Goal: Task Accomplishment & Management: Use online tool/utility

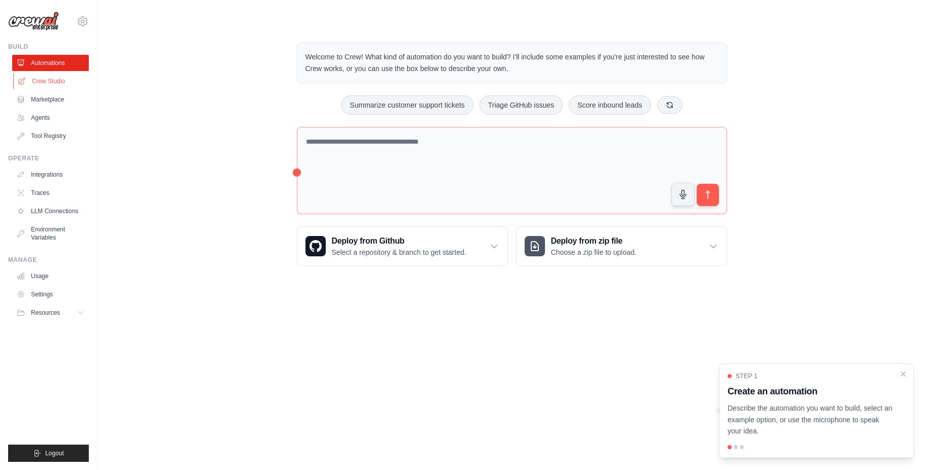
click at [47, 79] on link "Crew Studio" at bounding box center [51, 81] width 77 height 16
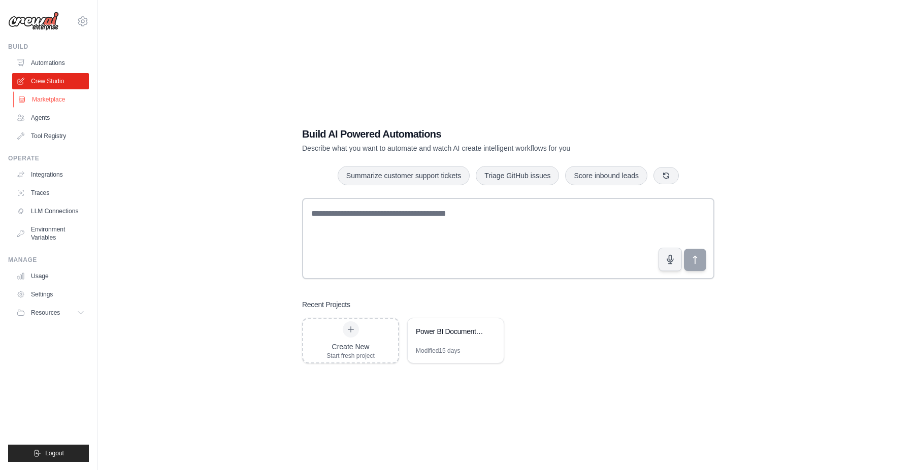
click at [54, 96] on link "Marketplace" at bounding box center [51, 99] width 77 height 16
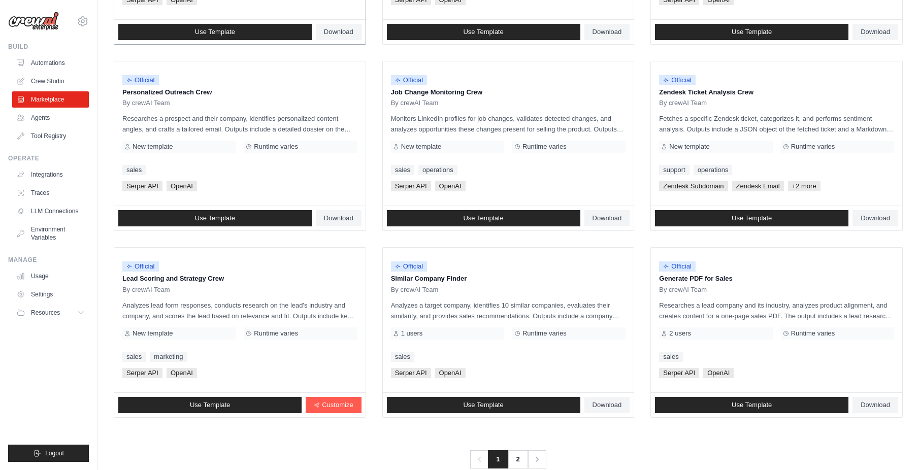
scroll to position [470, 0]
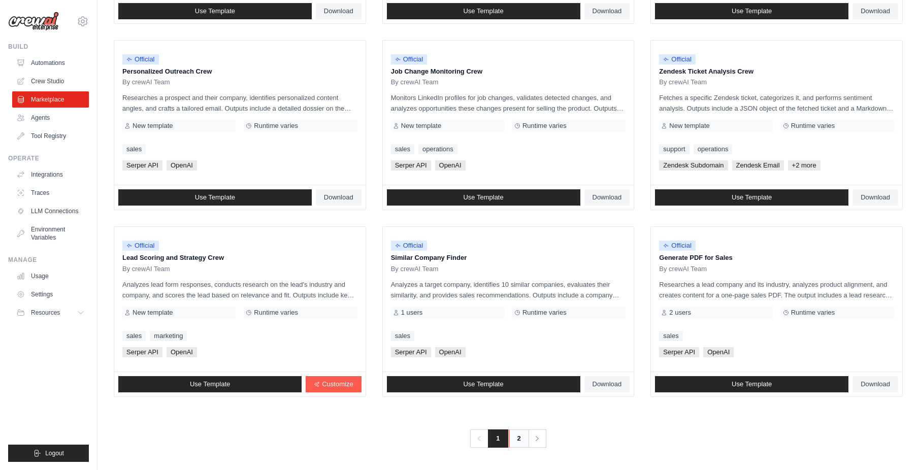
click at [519, 439] on link "2" at bounding box center [519, 438] width 20 height 18
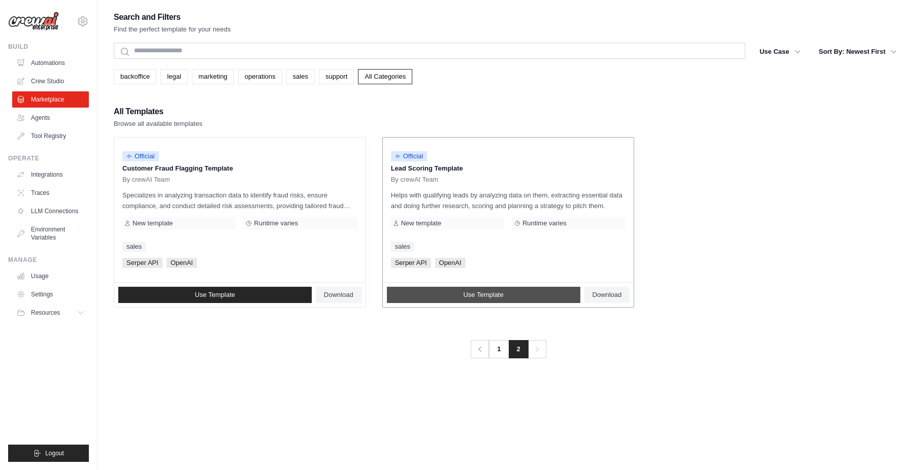
click at [495, 293] on span "Use Template" at bounding box center [483, 295] width 40 height 8
click at [59, 120] on link "Agents" at bounding box center [51, 118] width 77 height 16
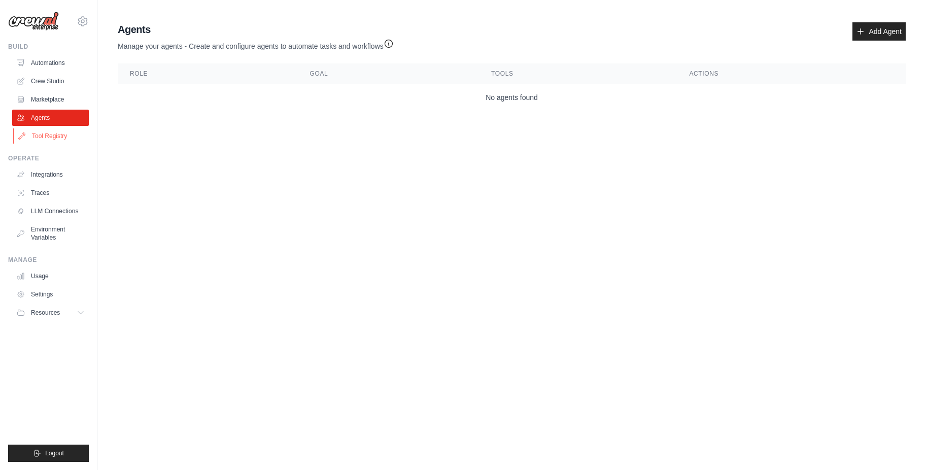
click at [51, 141] on link "Tool Registry" at bounding box center [51, 136] width 77 height 16
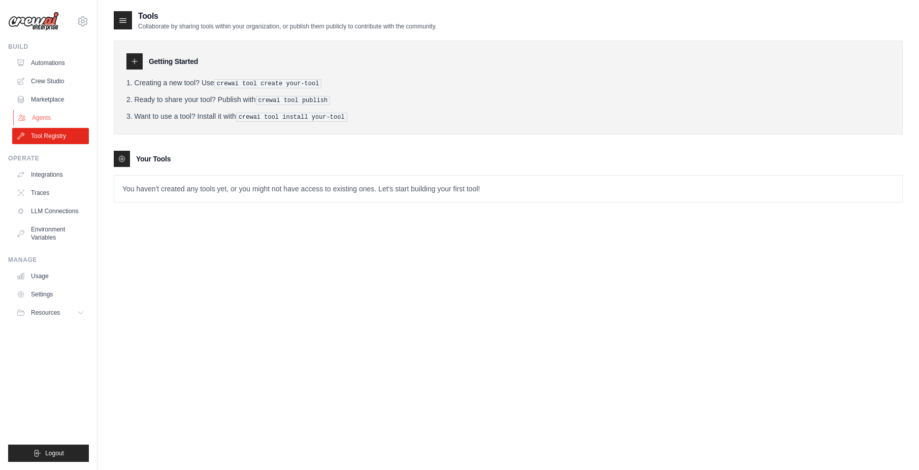
click at [53, 112] on link "Agents" at bounding box center [51, 118] width 77 height 16
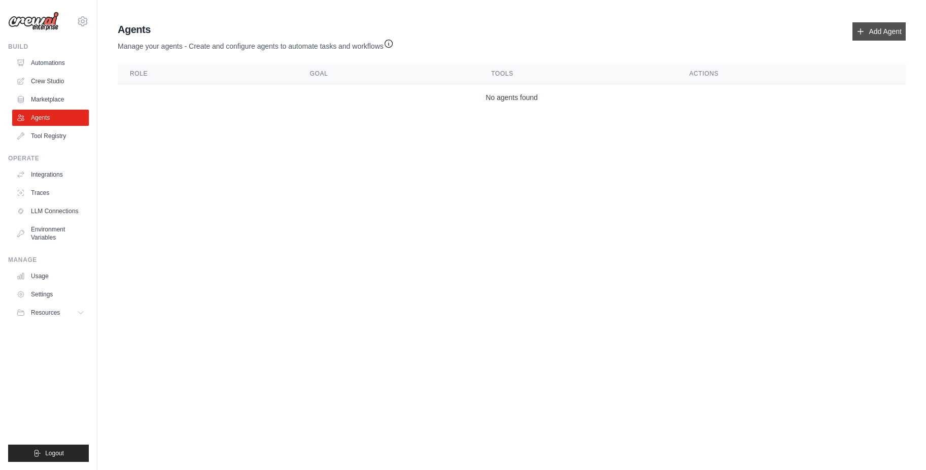
click at [877, 30] on link "Add Agent" at bounding box center [879, 31] width 53 height 18
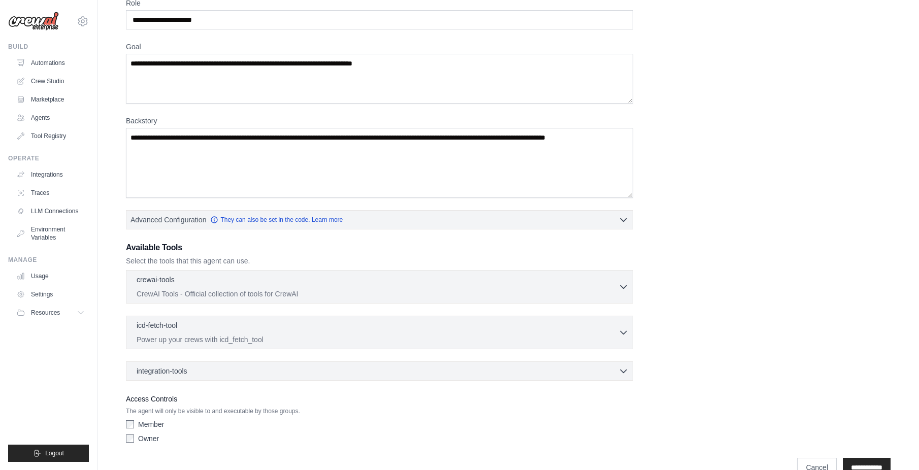
scroll to position [75, 0]
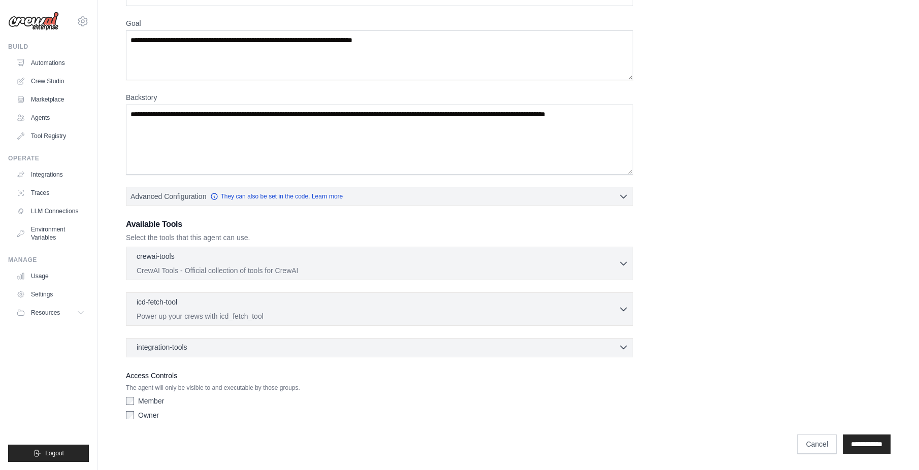
click at [241, 351] on div "integration-tools 0 selected" at bounding box center [383, 347] width 492 height 10
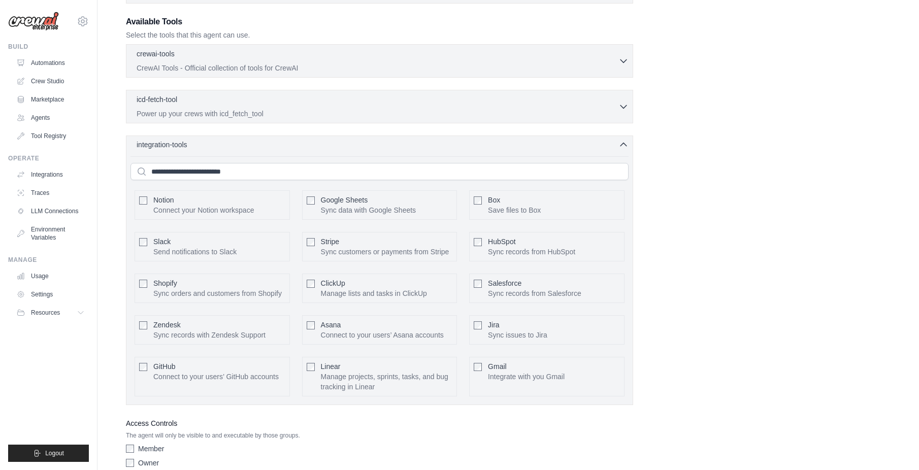
scroll to position [278, 0]
click at [461, 102] on div "icd-fetch-tool 0 selected" at bounding box center [378, 99] width 482 height 12
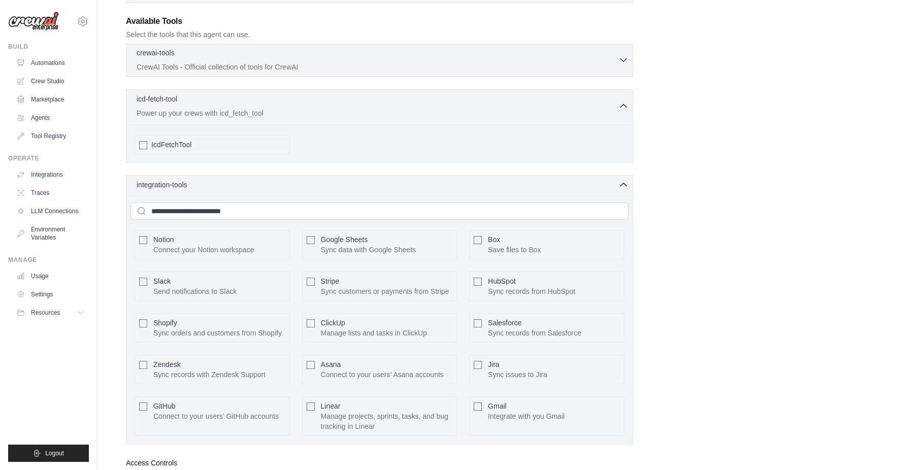
click at [203, 53] on div "crewai-tools 0 selected" at bounding box center [378, 54] width 482 height 12
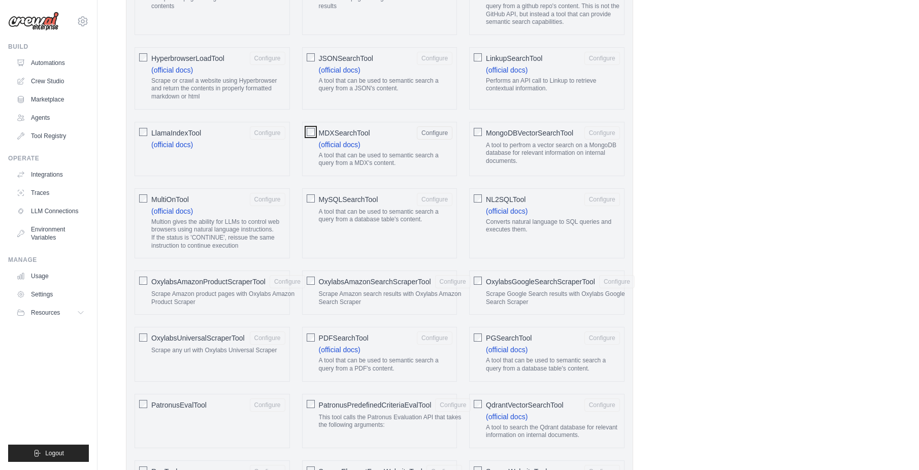
scroll to position [887, 0]
click at [473, 335] on div "PGSearchTool Configure (official docs) A tool that can be used to semantic sear…" at bounding box center [546, 353] width 155 height 54
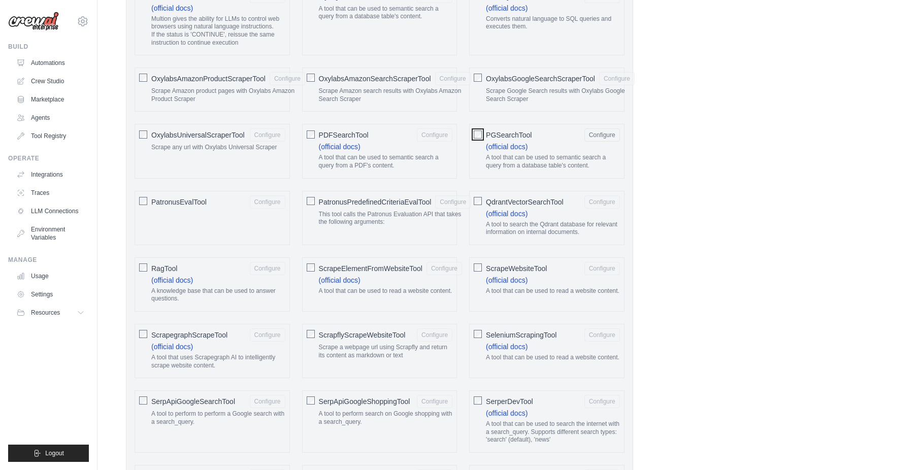
scroll to position [1090, 0]
click at [271, 262] on button "Configure" at bounding box center [268, 267] width 36 height 13
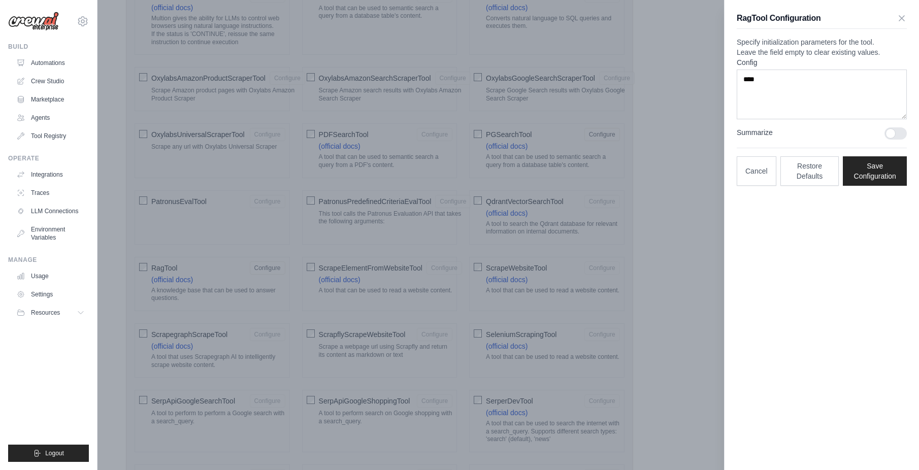
click at [677, 142] on div at bounding box center [459, 235] width 919 height 470
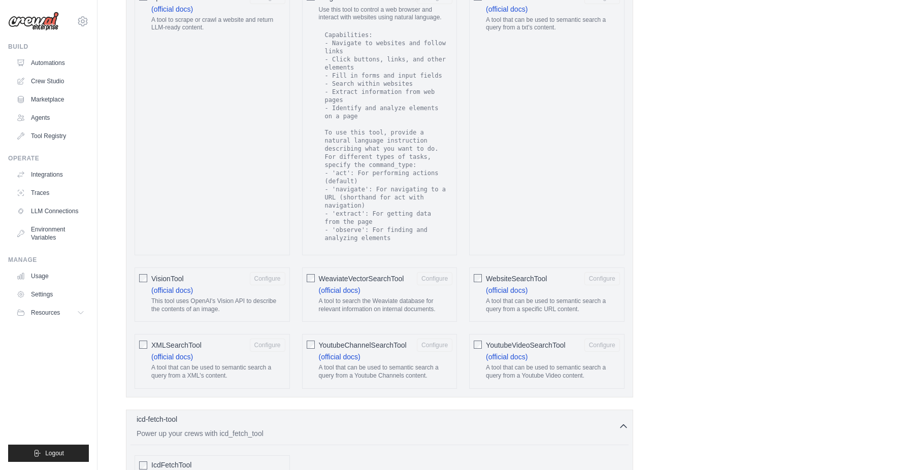
scroll to position [1496, 0]
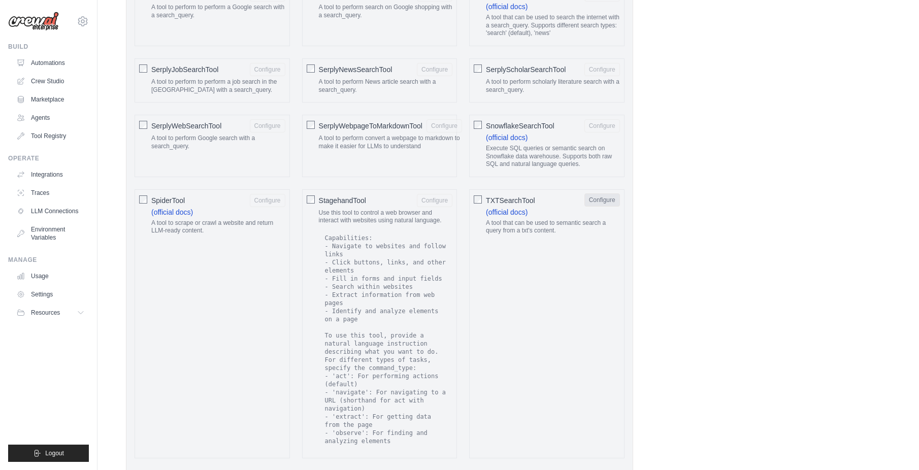
click at [600, 201] on button "Configure" at bounding box center [602, 199] width 36 height 13
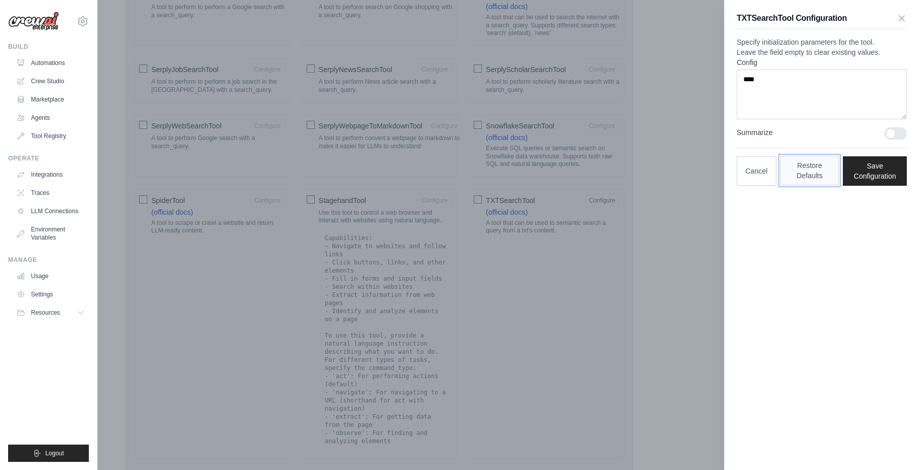
click at [809, 185] on button "Restore Defaults" at bounding box center [809, 170] width 59 height 29
click at [891, 140] on div at bounding box center [895, 133] width 22 height 12
click at [759, 185] on button "Cancel" at bounding box center [756, 170] width 40 height 29
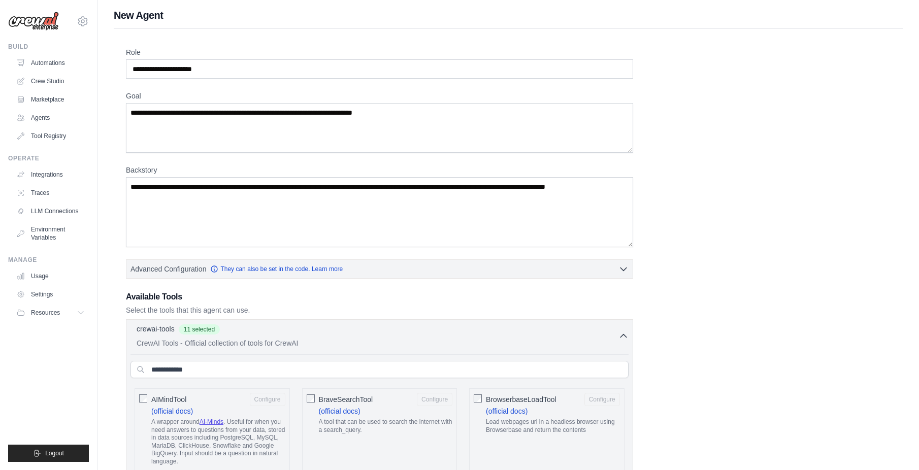
scroll to position [0, 0]
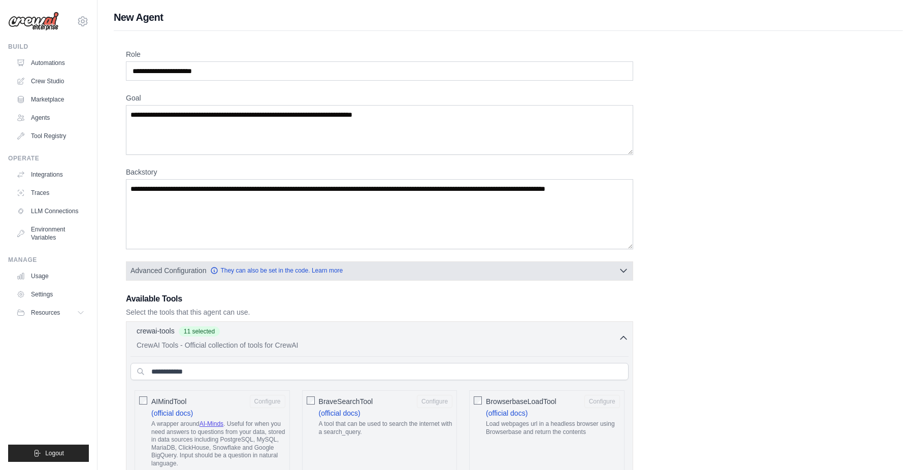
click at [510, 275] on button "Advanced Configuration They can also be set in the code. Learn more" at bounding box center [379, 270] width 506 height 18
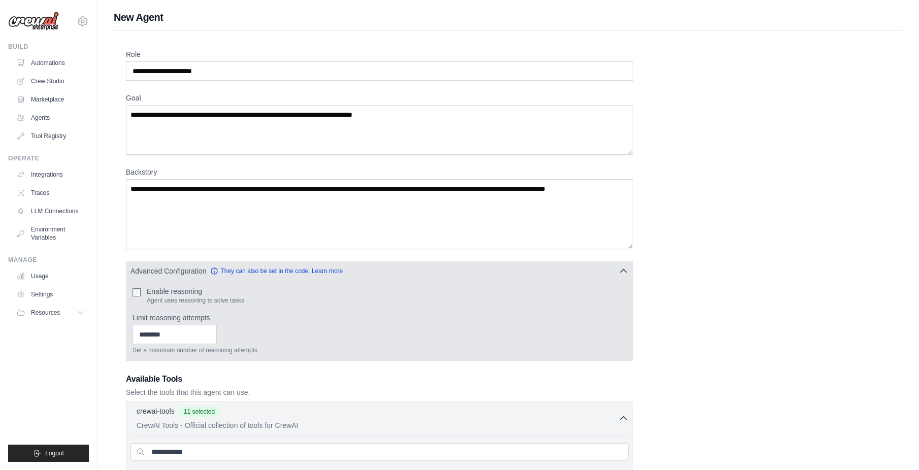
click at [174, 288] on label "Enable reasoning" at bounding box center [195, 291] width 97 height 10
click at [179, 337] on input "Limit reasoning attempts" at bounding box center [174, 334] width 84 height 19
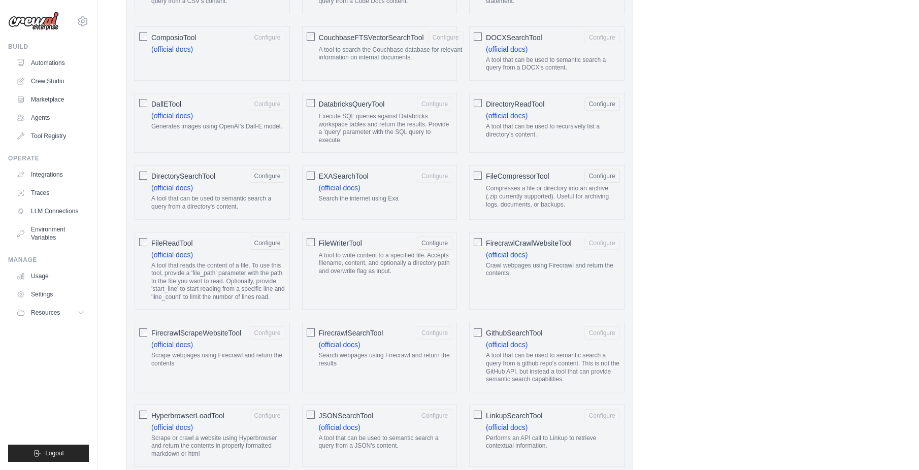
scroll to position [812, 0]
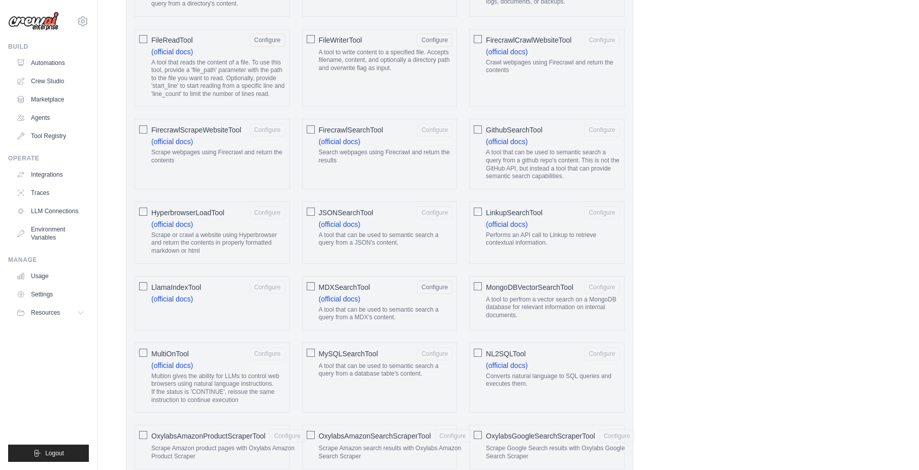
type input "*"
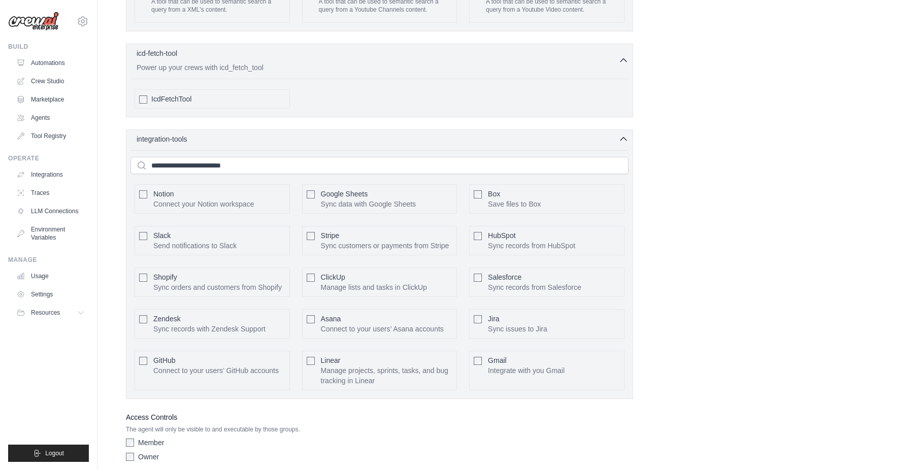
scroll to position [2178, 0]
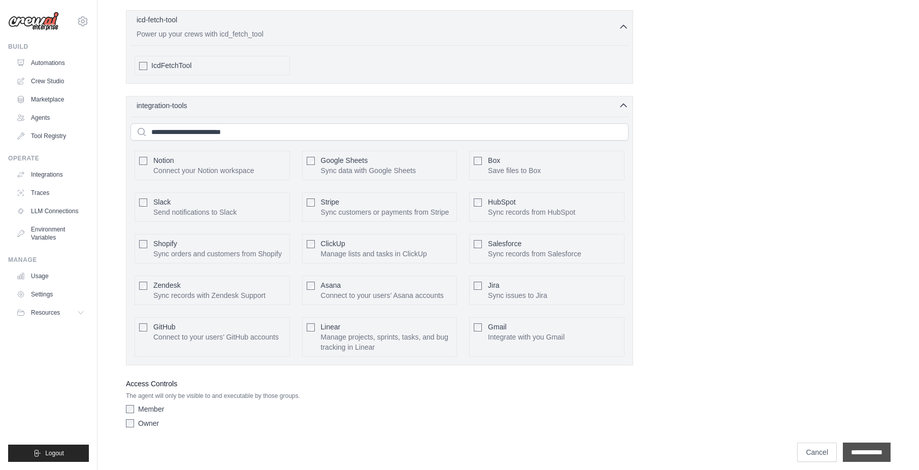
click at [867, 453] on input "**********" at bounding box center [867, 452] width 48 height 19
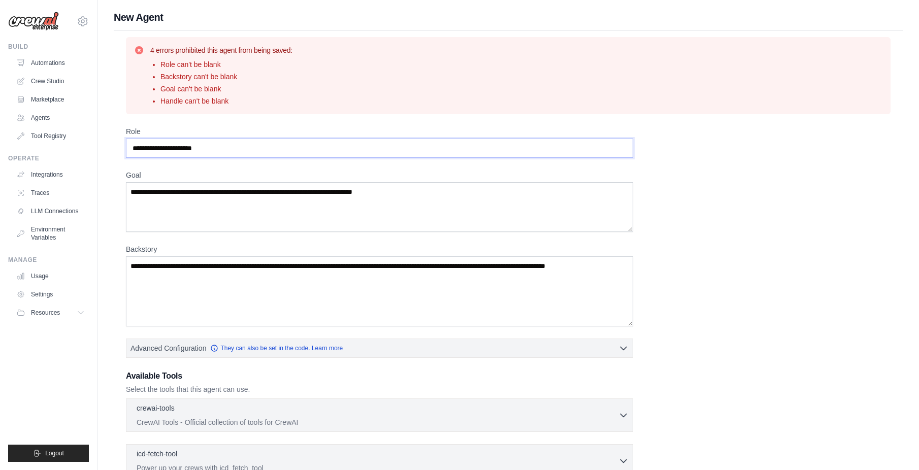
click at [255, 148] on input "Role" at bounding box center [379, 148] width 507 height 19
type input "*"
type input "**********"
type textarea "**********"
click at [376, 282] on textarea "Backstory" at bounding box center [379, 291] width 507 height 70
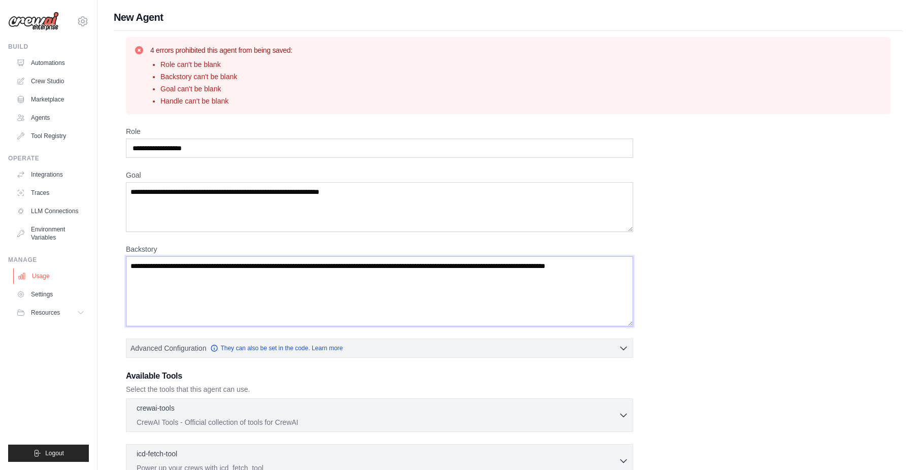
drag, startPoint x: 197, startPoint y: 287, endPoint x: 87, endPoint y: 270, distance: 111.6
click at [87, 270] on div "ryon.powers@dell.com Settings Build Automations Crew Studio" at bounding box center [459, 311] width 919 height 622
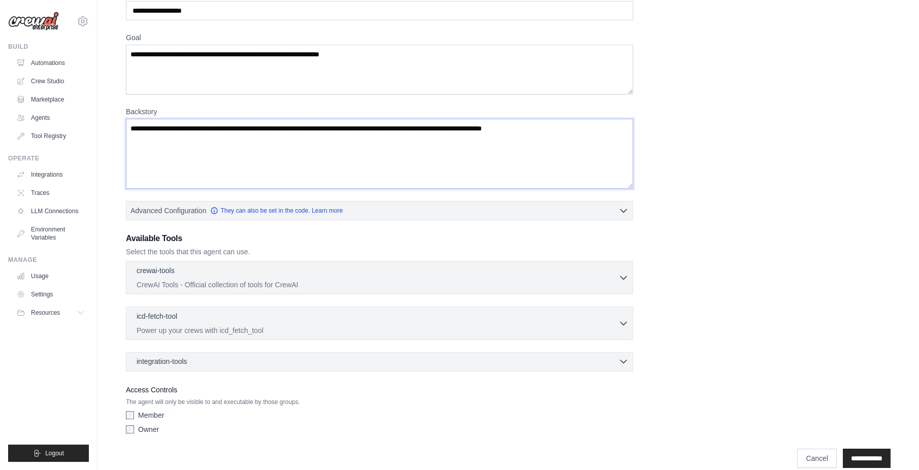
scroll to position [152, 0]
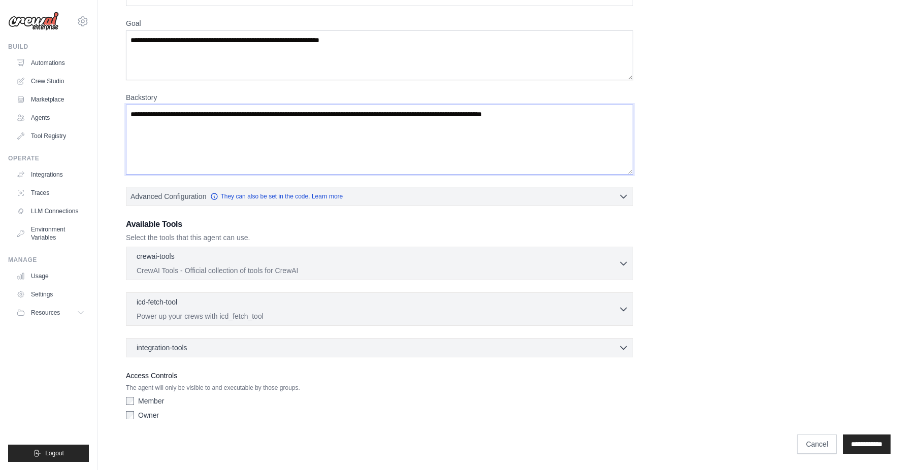
type textarea "**********"
click at [865, 447] on input "**********" at bounding box center [867, 443] width 48 height 19
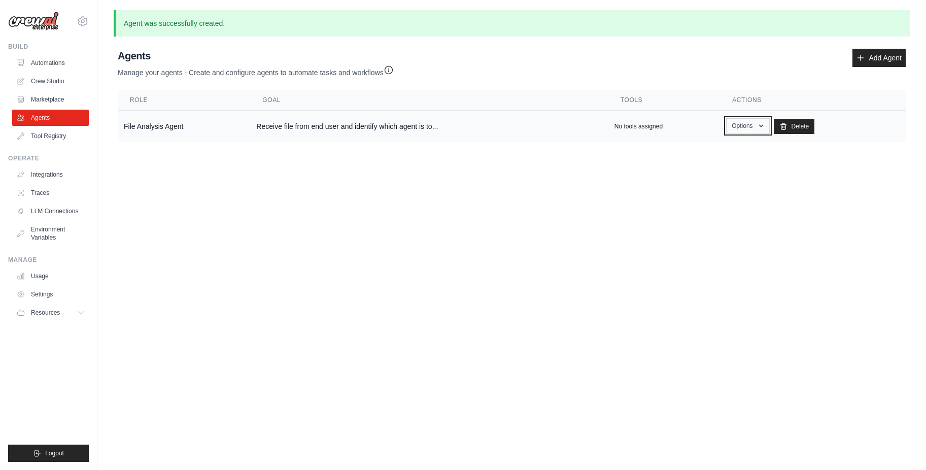
click at [760, 125] on icon "button" at bounding box center [761, 126] width 4 height 3
click at [506, 125] on td "Receive file from end user and identify which agent is to..." at bounding box center [429, 127] width 358 height 32
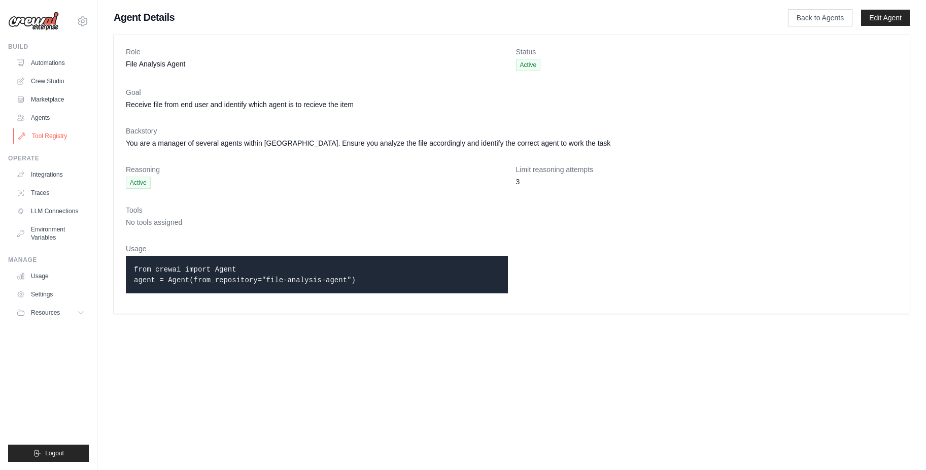
click at [48, 137] on link "Tool Registry" at bounding box center [51, 136] width 77 height 16
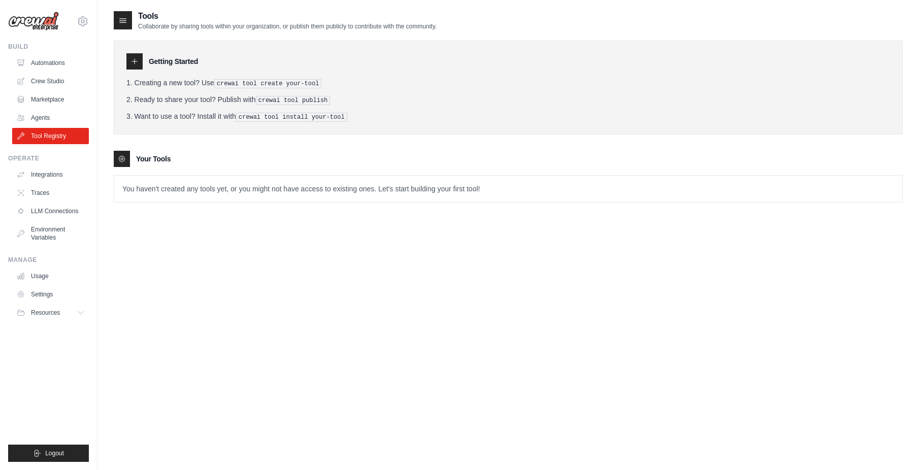
click at [183, 186] on p "You haven't created any tools yet, or you might not have access to existing one…" at bounding box center [508, 189] width 788 height 26
click at [318, 183] on p "You haven't created any tools yet, or you might not have access to existing one…" at bounding box center [508, 189] width 788 height 26
click at [286, 117] on pre "crewai tool install your-tool" at bounding box center [291, 117] width 111 height 9
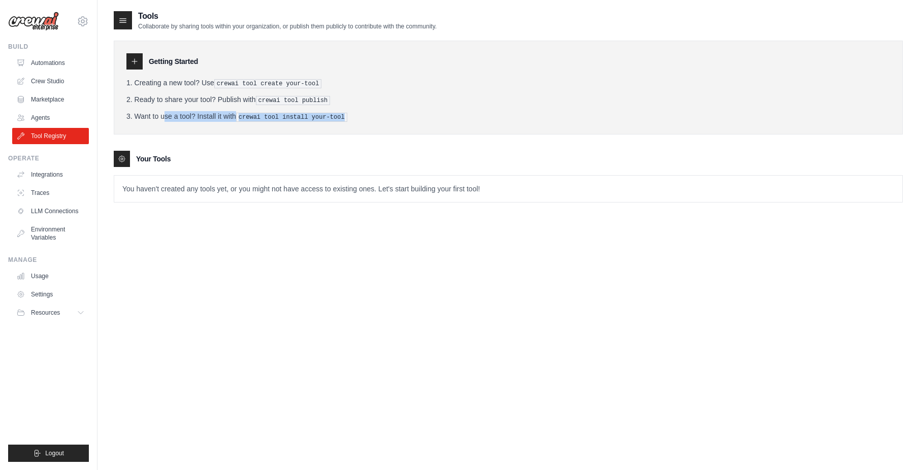
drag, startPoint x: 286, startPoint y: 117, endPoint x: 239, endPoint y: 129, distance: 48.9
click at [239, 129] on div "Getting Started Creating a new tool? Use crewai tool create your-tool Ready to …" at bounding box center [508, 88] width 789 height 94
click at [46, 177] on link "Integrations" at bounding box center [51, 174] width 77 height 16
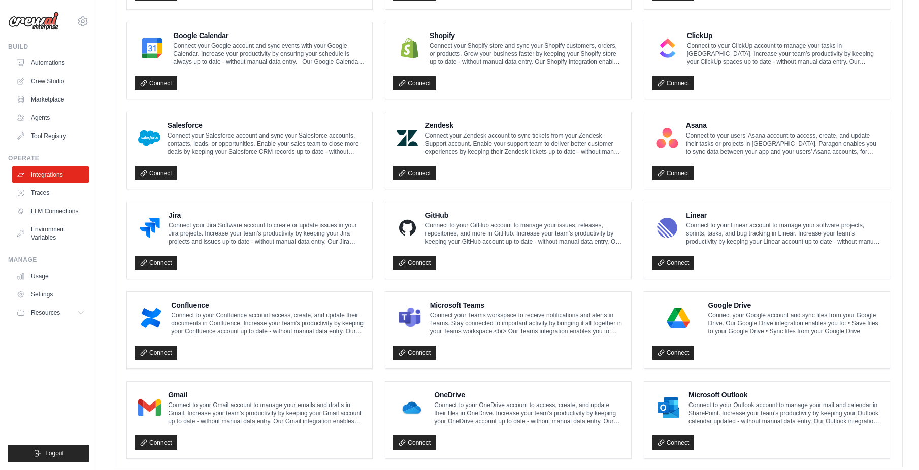
scroll to position [485, 0]
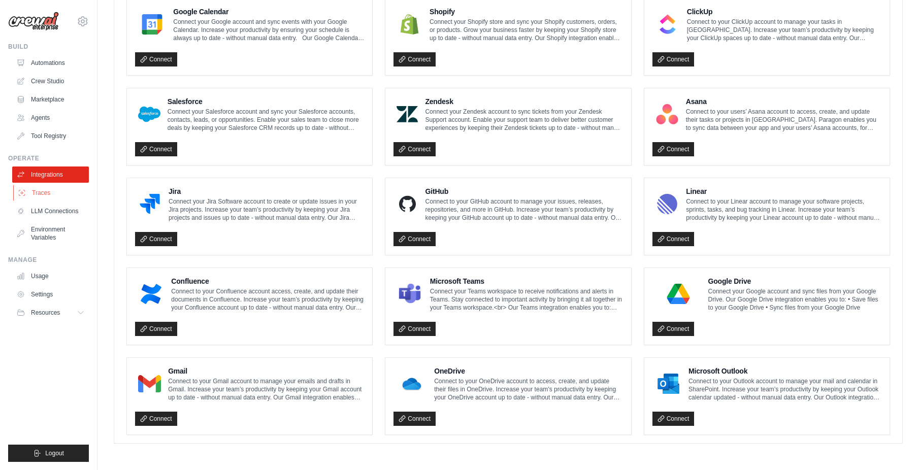
click at [39, 191] on link "Traces" at bounding box center [51, 193] width 77 height 16
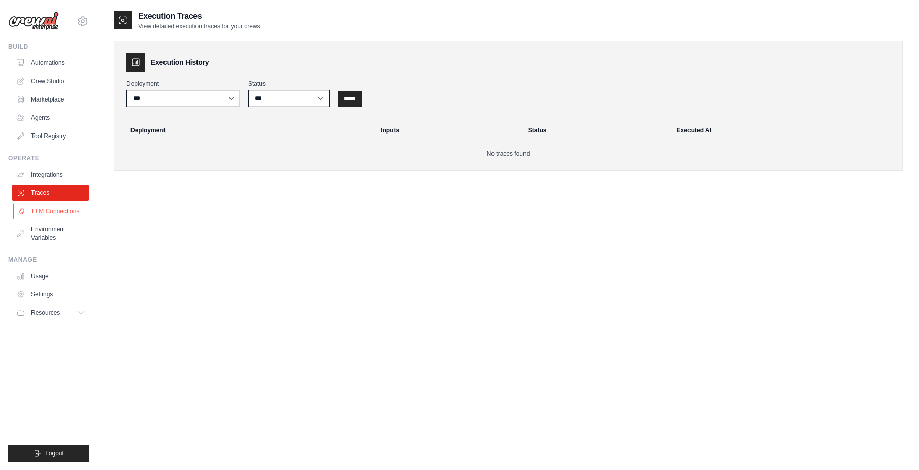
click at [58, 217] on link "LLM Connections" at bounding box center [51, 211] width 77 height 16
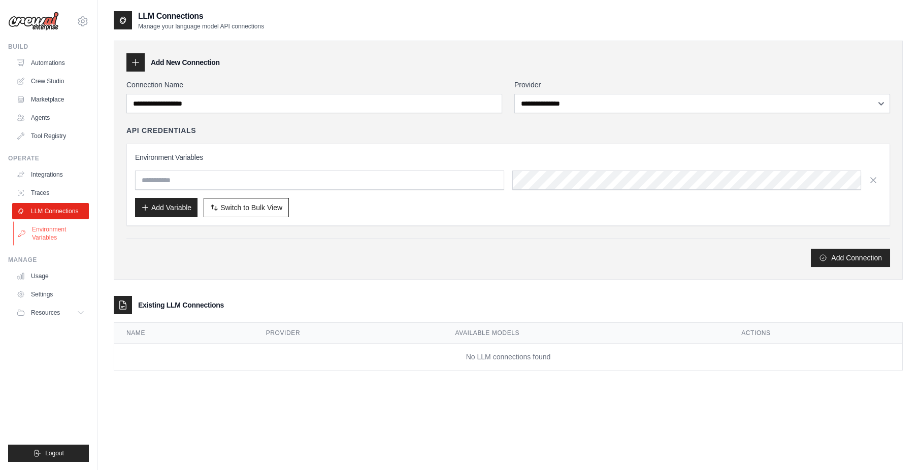
click at [47, 224] on link "Environment Variables" at bounding box center [51, 233] width 77 height 24
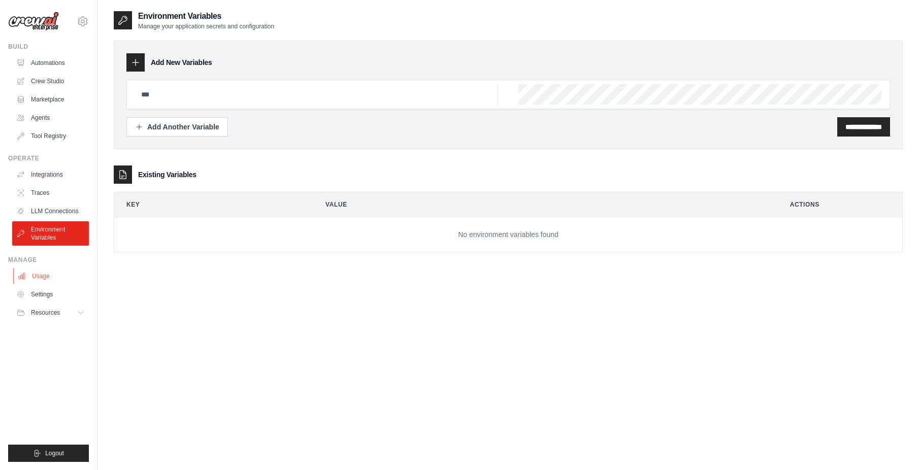
click at [72, 273] on link "Usage" at bounding box center [51, 276] width 77 height 16
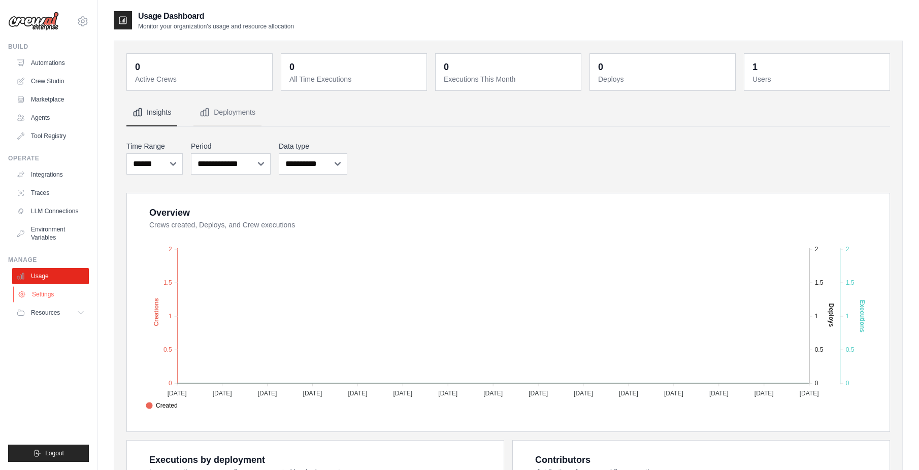
click at [60, 291] on link "Settings" at bounding box center [51, 294] width 77 height 16
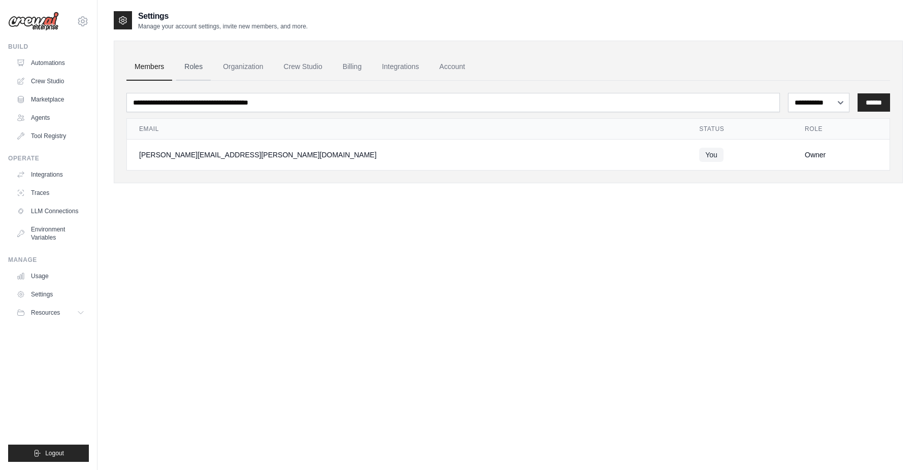
click at [195, 67] on link "Roles" at bounding box center [193, 66] width 35 height 27
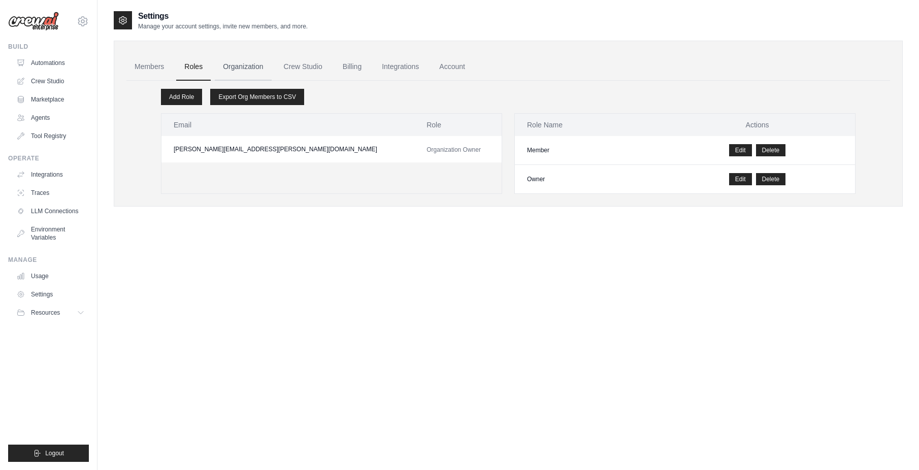
click at [245, 70] on link "Organization" at bounding box center [243, 66] width 56 height 27
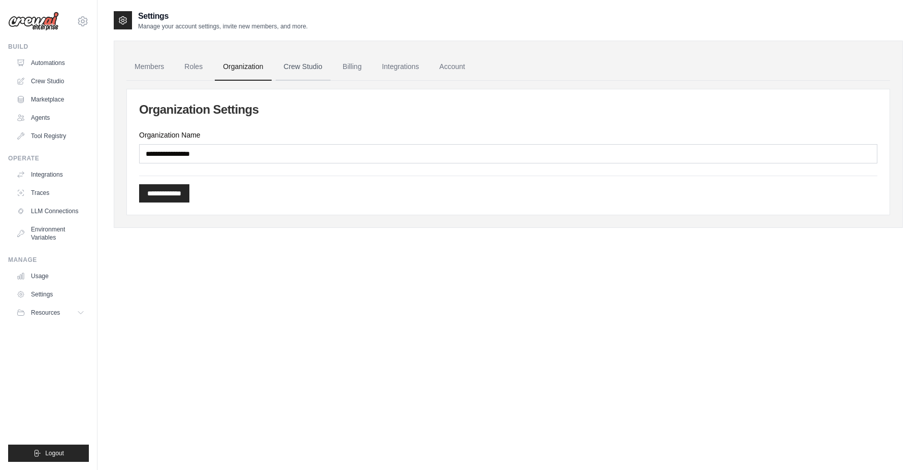
click at [304, 72] on link "Crew Studio" at bounding box center [303, 66] width 55 height 27
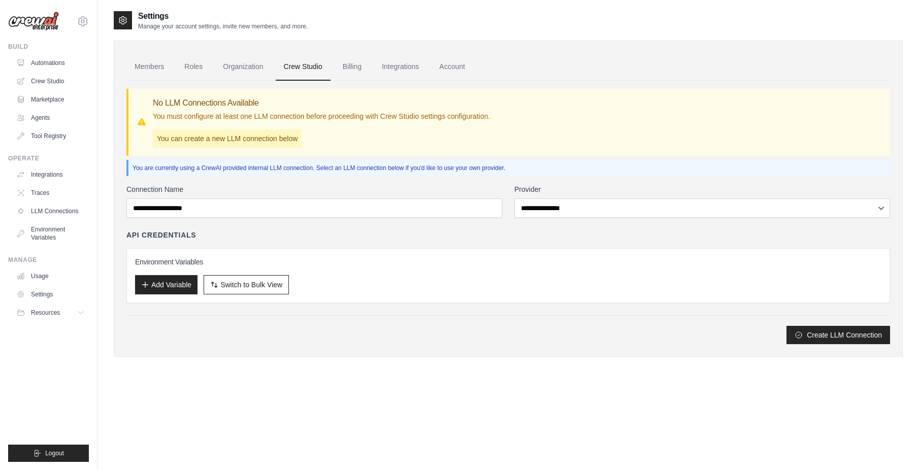
click at [347, 68] on link "Billing" at bounding box center [351, 66] width 35 height 27
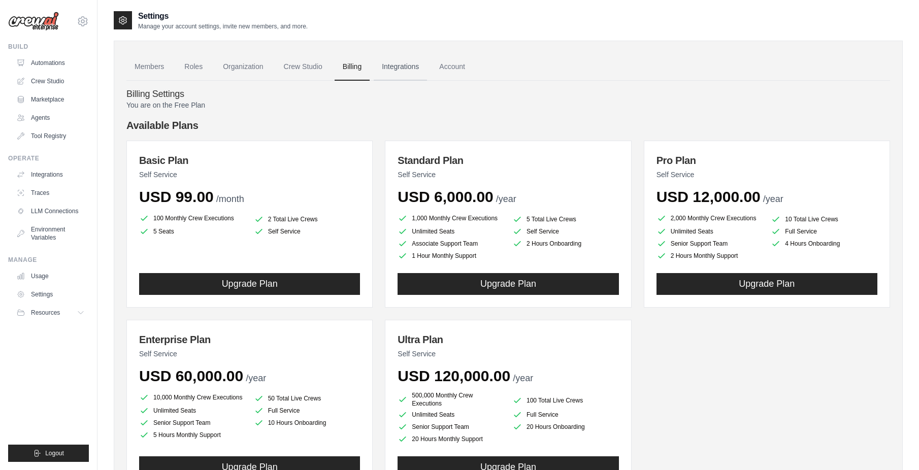
click at [396, 70] on link "Integrations" at bounding box center [400, 66] width 53 height 27
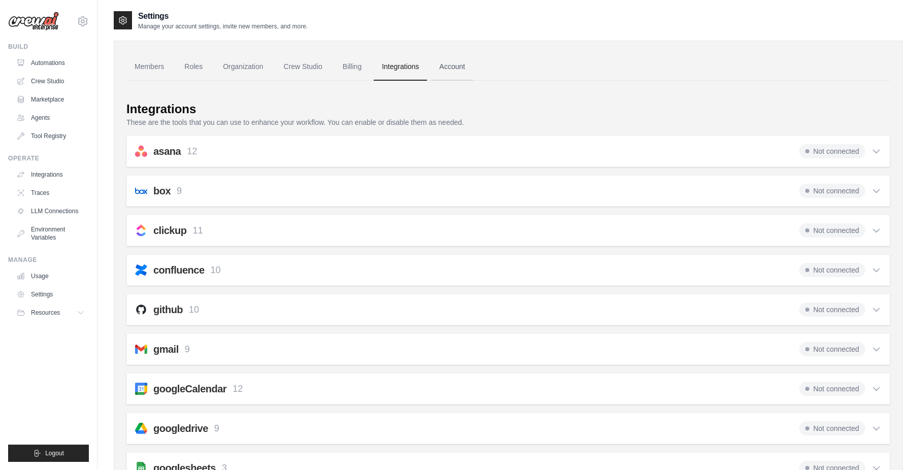
click at [464, 76] on link "Account" at bounding box center [452, 66] width 42 height 27
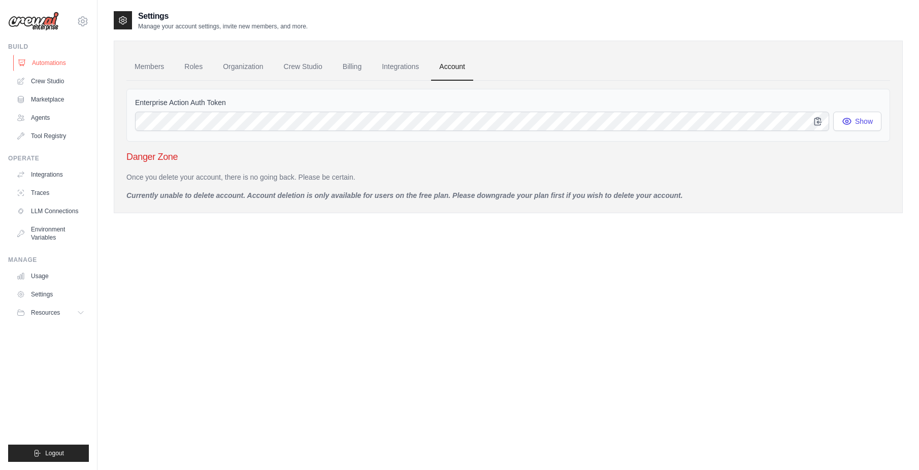
click at [51, 56] on link "Automations" at bounding box center [51, 63] width 77 height 16
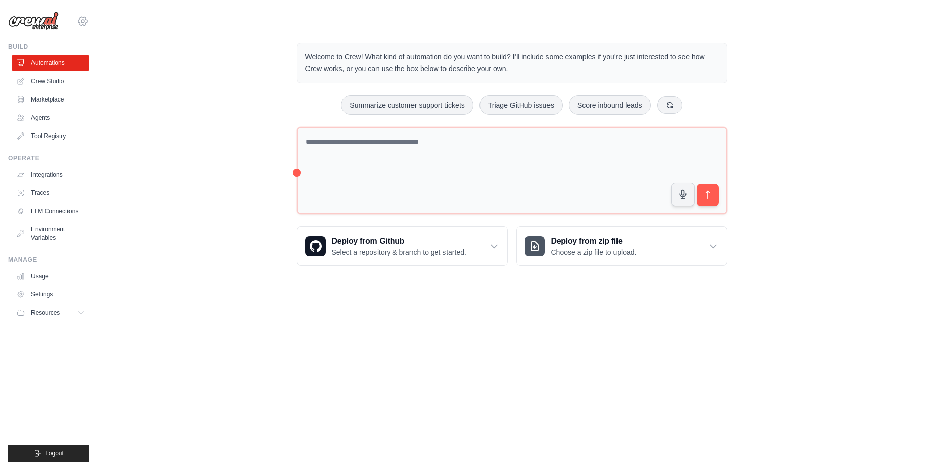
click at [85, 21] on icon at bounding box center [83, 21] width 12 height 12
click at [88, 65] on link "Settings" at bounding box center [82, 68] width 89 height 18
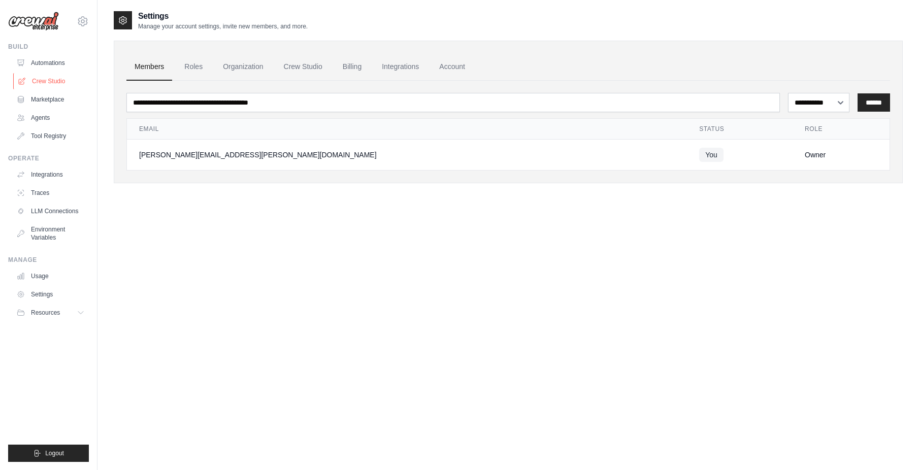
click at [68, 78] on link "Crew Studio" at bounding box center [51, 81] width 77 height 16
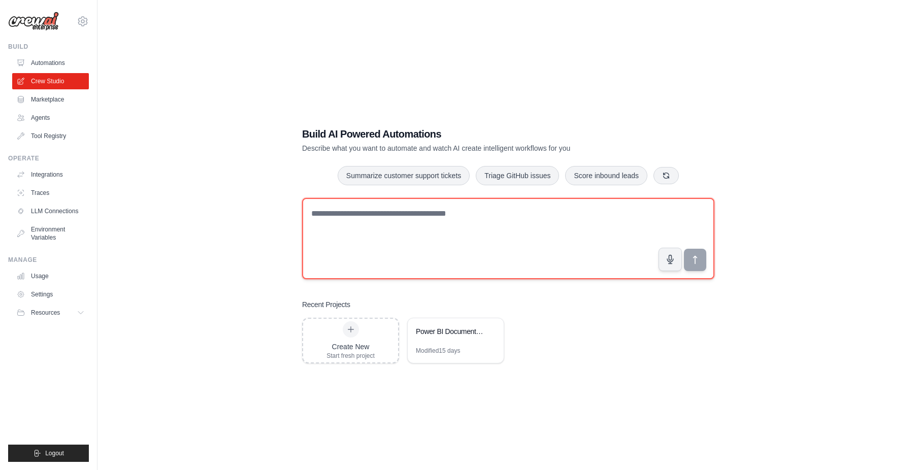
click at [380, 215] on textarea at bounding box center [508, 238] width 412 height 81
